Goal: Feedback & Contribution: Contribute content

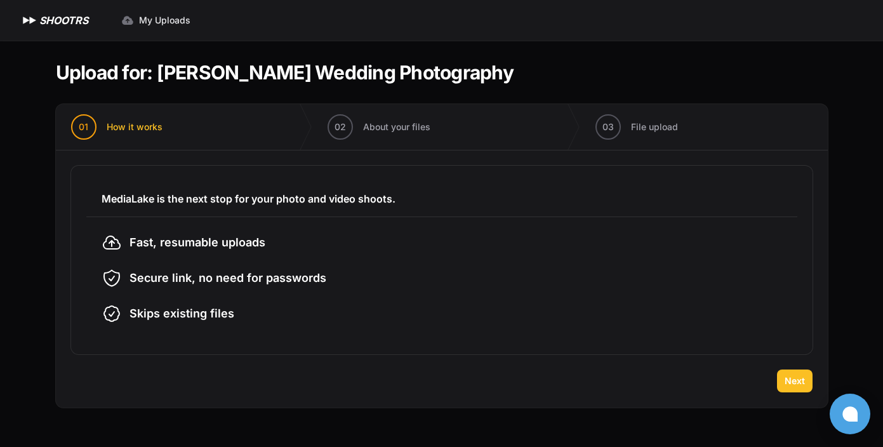
click at [800, 386] on span "Next" at bounding box center [794, 380] width 20 height 13
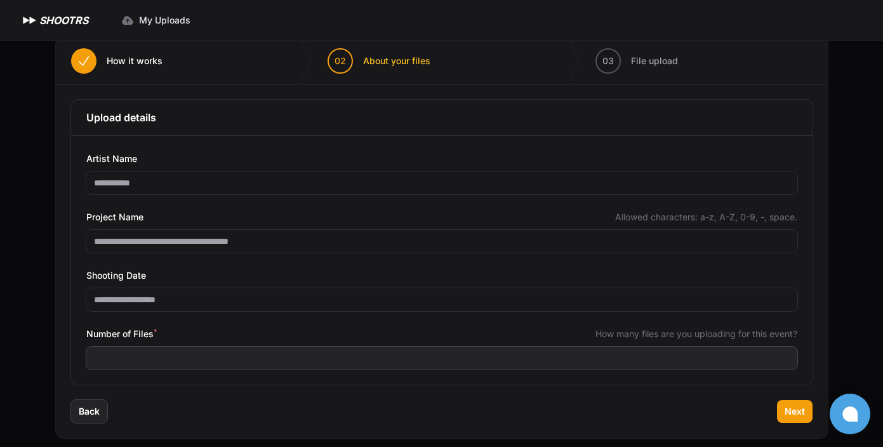
scroll to position [77, 0]
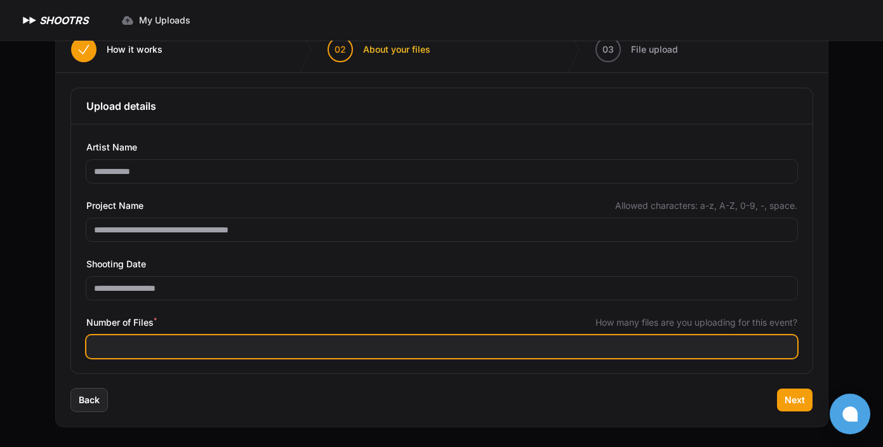
click at [139, 346] on input "Number of Files *" at bounding box center [441, 346] width 711 height 23
type input "****"
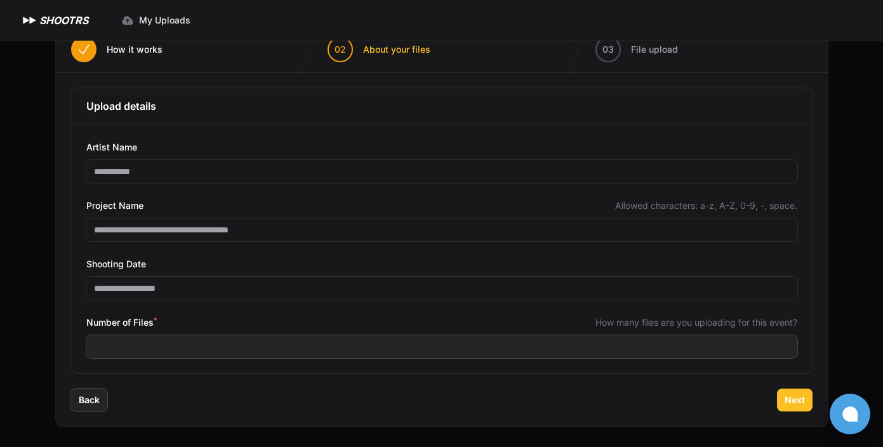
click at [799, 397] on span "Next" at bounding box center [794, 399] width 20 height 13
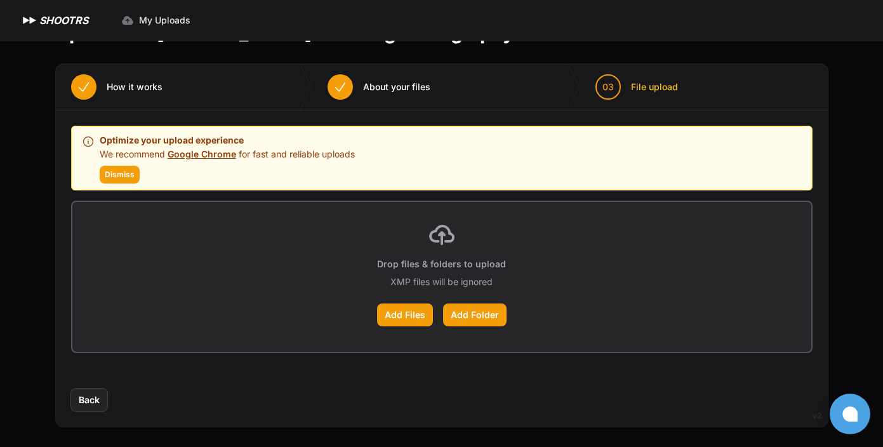
scroll to position [40, 0]
click at [122, 173] on span "Dismiss" at bounding box center [120, 174] width 30 height 10
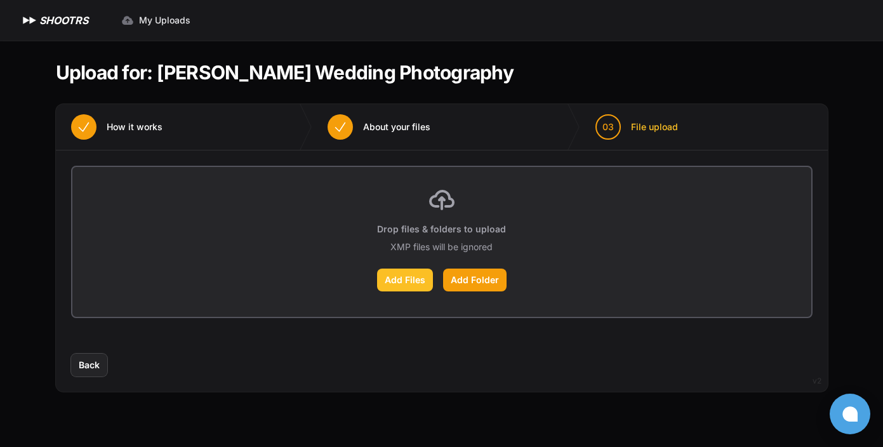
click at [417, 279] on label "Add Files" at bounding box center [405, 279] width 56 height 23
click at [0, 0] on input "Add Files" at bounding box center [0, 0] width 0 height 0
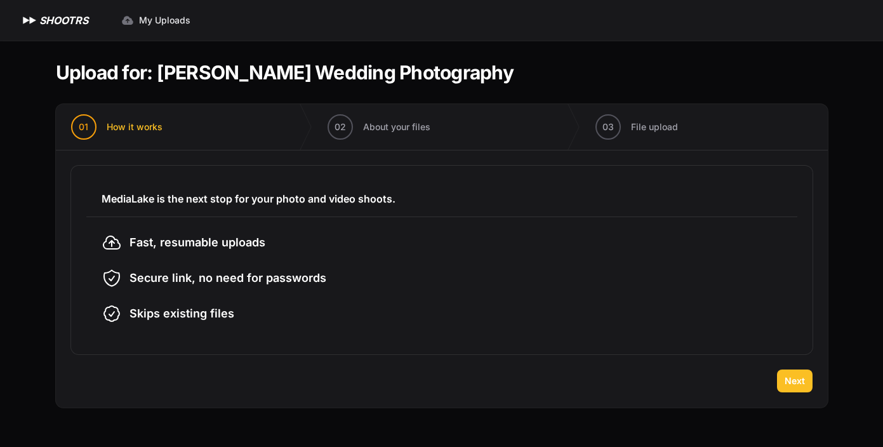
click at [791, 383] on span "Next" at bounding box center [794, 380] width 20 height 13
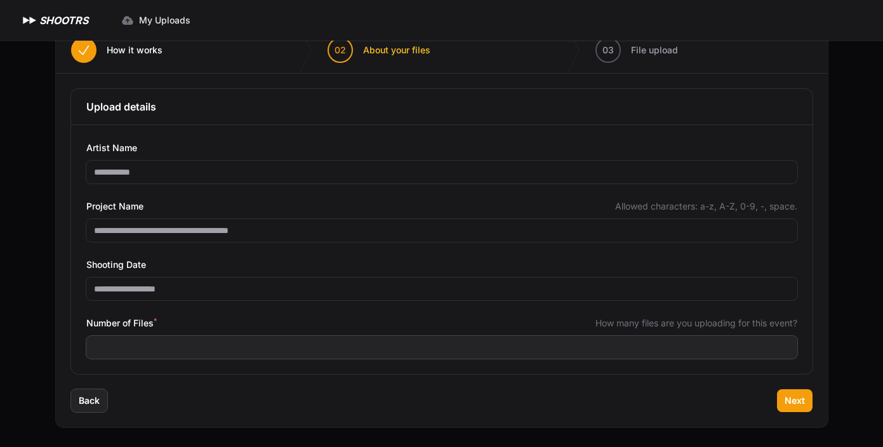
scroll to position [77, 0]
click at [798, 403] on span "Next" at bounding box center [794, 399] width 20 height 13
